Goal: Information Seeking & Learning: Learn about a topic

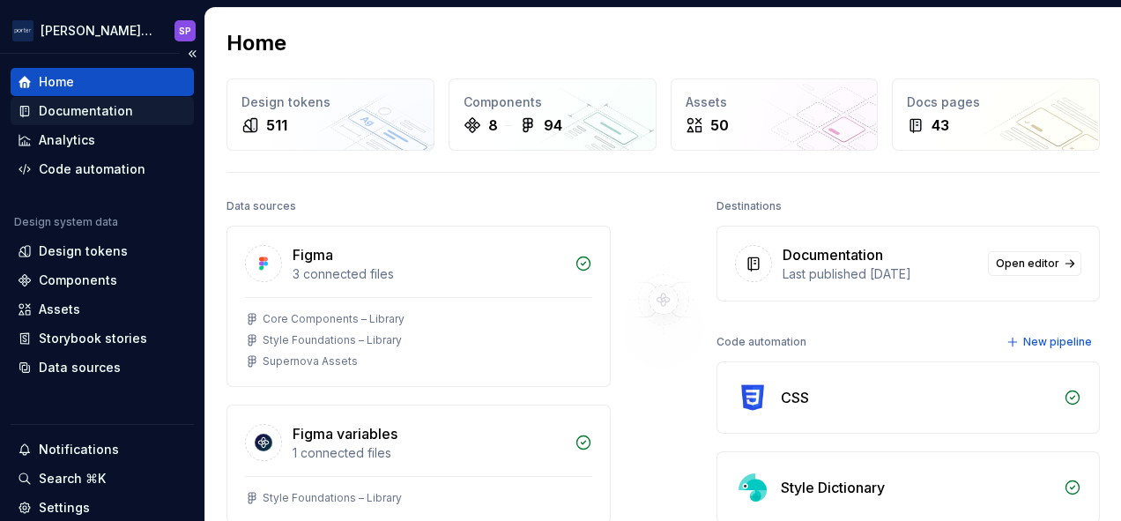
click at [63, 117] on div "Documentation" at bounding box center [86, 111] width 94 height 18
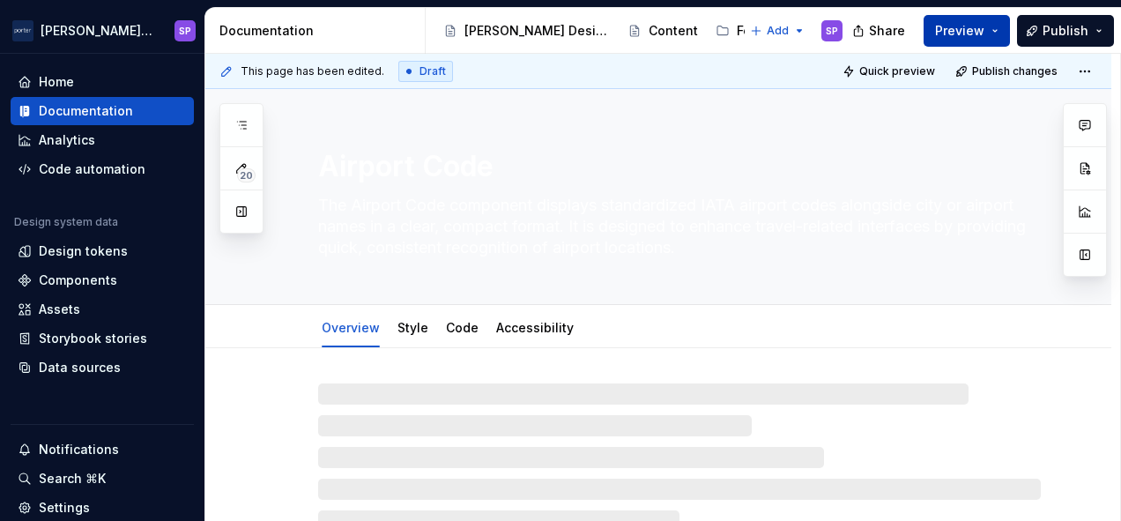
click at [968, 30] on span "Preview" at bounding box center [959, 31] width 49 height 18
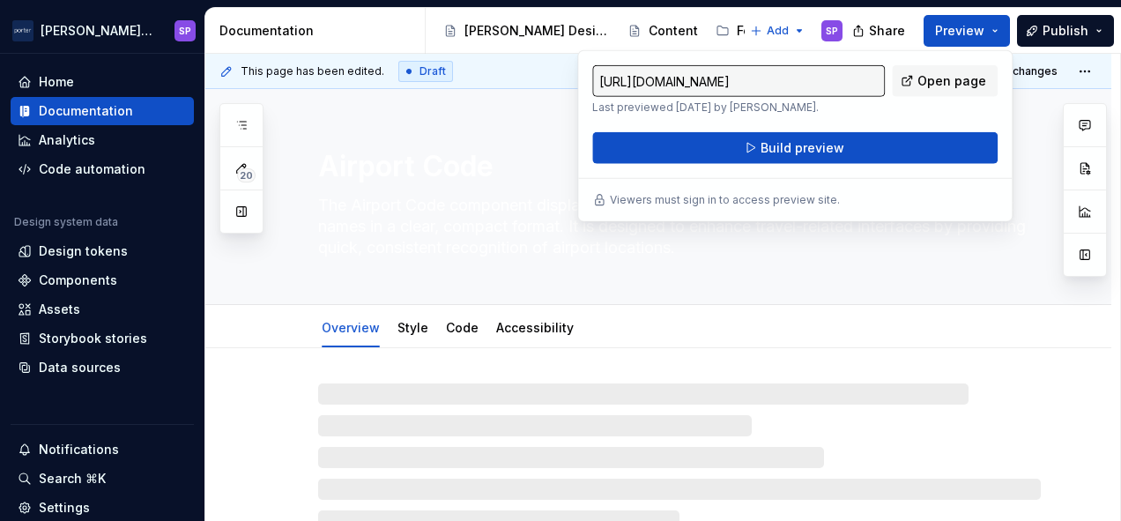
click at [852, 114] on p "Last previewed [DATE] by [PERSON_NAME]." at bounding box center [738, 107] width 293 height 14
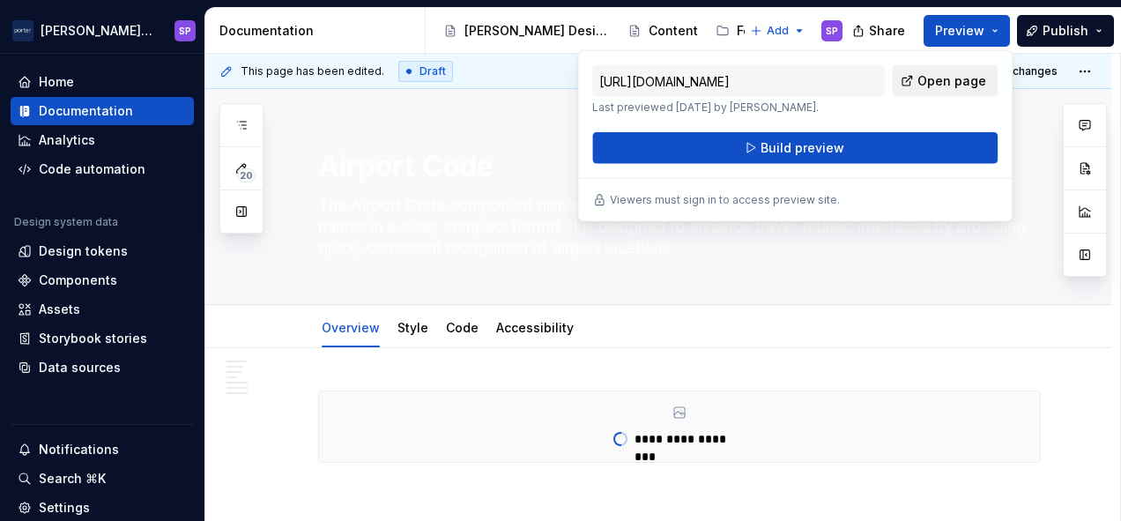
click at [911, 81] on link "Open page" at bounding box center [945, 81] width 106 height 32
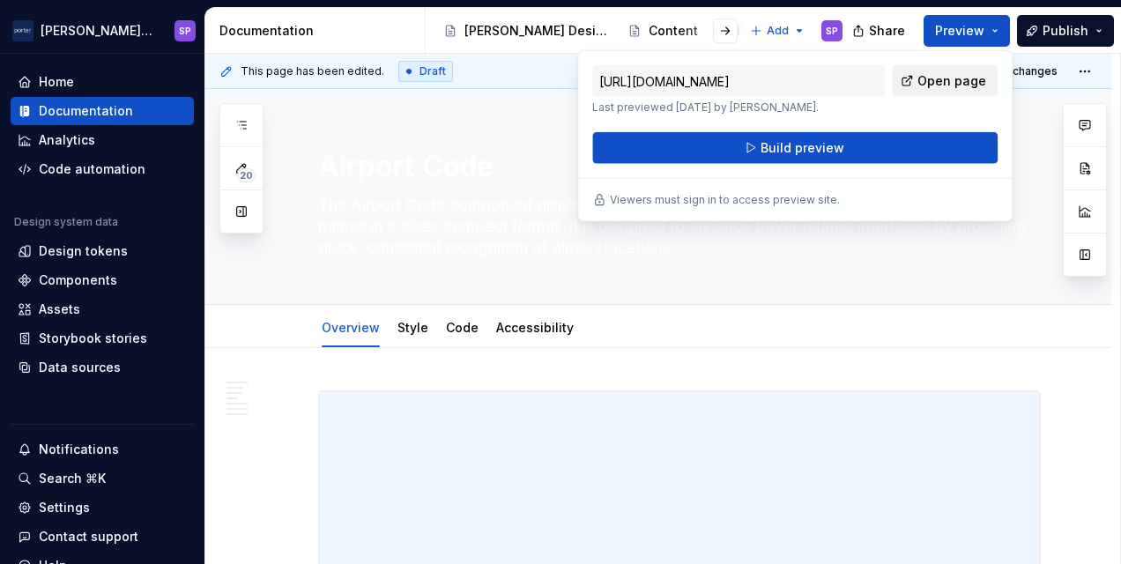
type textarea "*"
